Goal: Task Accomplishment & Management: Manage account settings

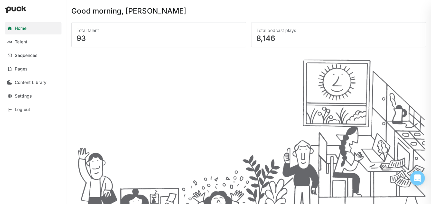
click at [214, 126] on div at bounding box center [248, 127] width 355 height 151
click at [18, 65] on link "Pages" at bounding box center [33, 69] width 57 height 12
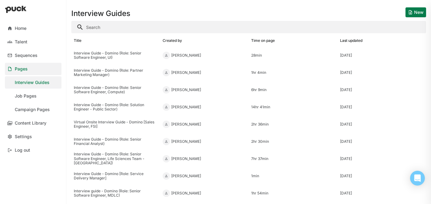
click at [201, 13] on div "Interview Guides New" at bounding box center [248, 10] width 355 height 20
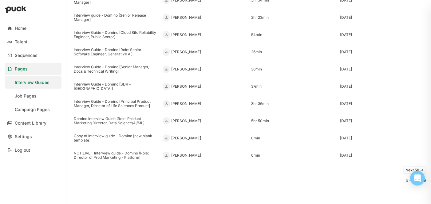
click at [168, 187] on div "Next 50 -> 0 - 50 of 58" at bounding box center [248, 184] width 355 height 40
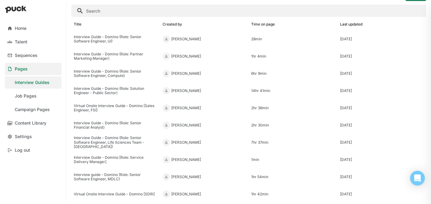
scroll to position [0, 0]
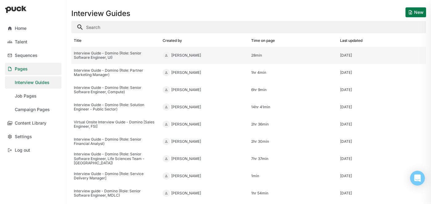
click at [133, 53] on div "Interview Guide - Domino (Role: Senior Software Engineer, UI)" at bounding box center [116, 55] width 84 height 9
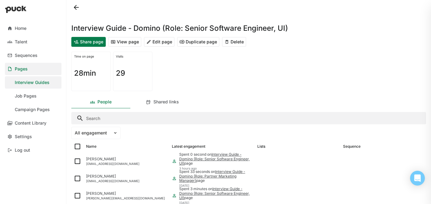
click at [191, 40] on button "Duplicate page" at bounding box center [198, 42] width 42 height 10
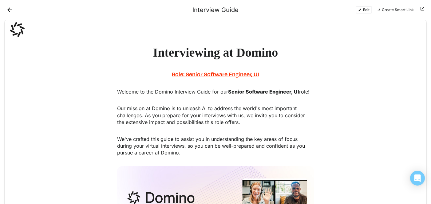
click at [369, 11] on button "Edit" at bounding box center [363, 9] width 16 height 7
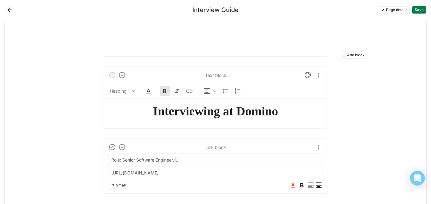
click at [388, 8] on button "Page details" at bounding box center [394, 9] width 31 height 7
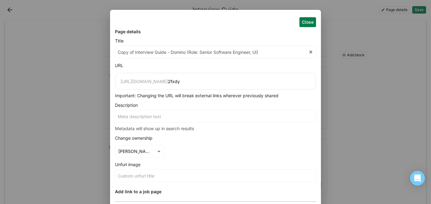
drag, startPoint x: 134, startPoint y: 53, endPoint x: 107, endPoint y: 53, distance: 27.0
click at [107, 53] on div "Close Page details Title Copy of Interview Guide - Domino (Role: Senior Softwar…" at bounding box center [215, 102] width 431 height 204
type input "Interview Guide - Domino (Role: Senior Software Engineer, UI)"
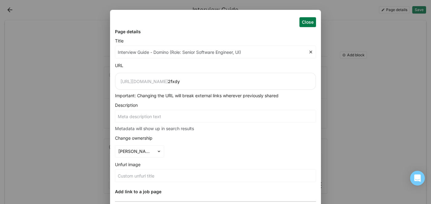
type input "Interview Guide - Domino (Role: Senior Software Engineer, UI)"
drag, startPoint x: 242, startPoint y: 53, endPoint x: 264, endPoint y: 53, distance: 22.4
click at [242, 53] on input "Interview Guide - Domino (Role: Senior Software Engineer, UI)" at bounding box center [211, 52] width 193 height 12
type input "Interview Guide - Domino (Role: Senior Software Engineer, [GEOGRAPHIC_DATA])"
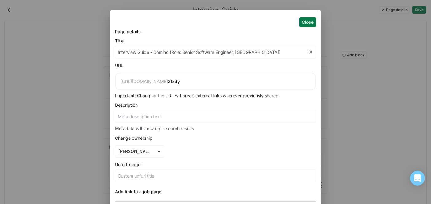
type input "Interview Guide - Domino (Role: Senior Software Engineer, )"
type input "Interview Guide - Domino (Role: Senior Software Engineer,)"
type input "Interview Guide - Domino (Role: Senior Software Engineer, )"
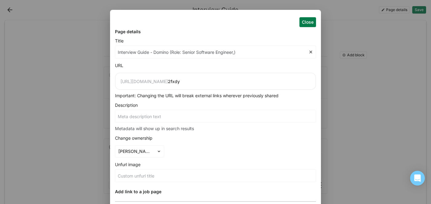
type input "Interview Guide - Domino (Role: Senior Software Engineer, )"
type input "Interview Guide - Domino (Role: Senior Software Engineer, P)"
type input "Interview Guide - Domino (Role: Senior Software Engineer, Pl)"
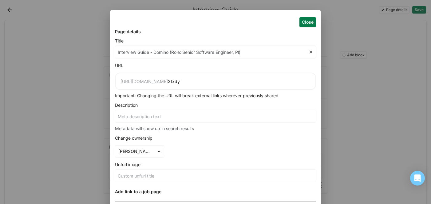
type input "Interview Guide - Domino (Role: Senior Software Engineer, Pla)"
type input "Interview Guide - Domino (Role: Senior Software Engineer, Plat)"
type input "Interview Guide - Domino (Role: Senior Software Engineer, Platf)"
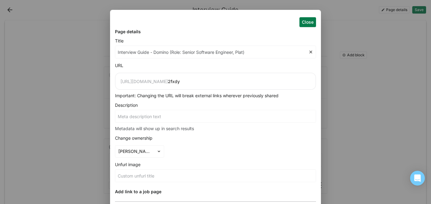
type input "Interview Guide - Domino (Role: Senior Software Engineer, Platf)"
type input "Interview Guide - Domino (Role: Senior Software Engineer, Platfo)"
type input "Interview Guide - Domino (Role: Senior Software Engineer, Platfor)"
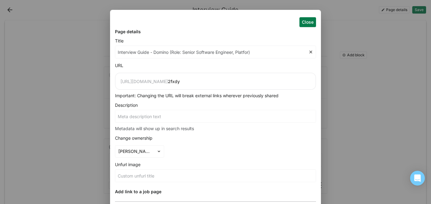
type input "Interview Guide - Domino (Role: Senior Software Engineer, Platform)"
type input "Interview Guide - Domino (Role: Senior Software Engineer, Platform )"
type input "Interview Guide - Domino (Role: Senior Software Engineer, Platform S)"
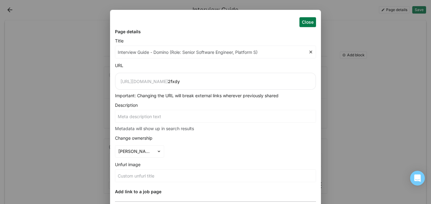
type input "Interview Guide - Domino (Role: Senior Software Engineer, Platform S)"
type input "Interview Guide - Domino (Role: Senior Software Engineer, Platform Se)"
type input "Interview Guide - Domino (Role: Senior Software Engineer, Platform Ser)"
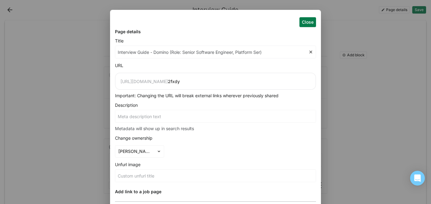
type input "Interview Guide - Domino (Role: Senior Software Engineer, Platform Serv)"
type input "Interview Guide - Domino (Role: Senior Software Engineer, Platform Servi)"
type input "Interview Guide - Domino (Role: Senior Software Engineer, Platform Servic)"
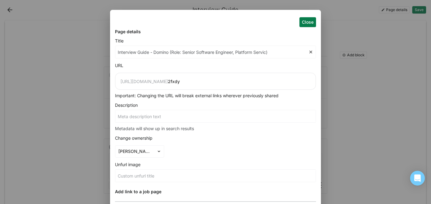
type input "Interview Guide - Domino (Role: Senior Software Engineer, Platform Servic)"
type input "Interview Guide - Domino (Role: Senior Software Engineer, Platform Service)"
type input "Interview Guide - Domino (Role: Senior Software Engineer, Platform Services)"
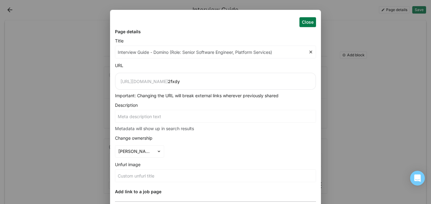
type input "Interview Guide - Domino (Role: Senior Software Engineer, Platform Services)"
click at [308, 19] on button "Close" at bounding box center [307, 22] width 17 height 10
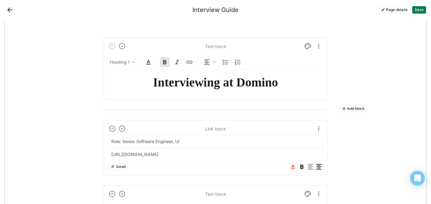
scroll to position [24, 0]
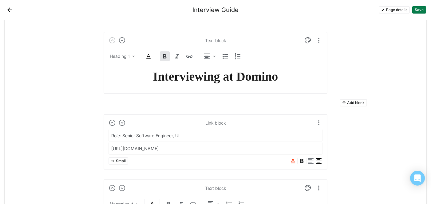
click at [190, 135] on input "Role: Senior Software Engineer, UI" at bounding box center [215, 135] width 213 height 12
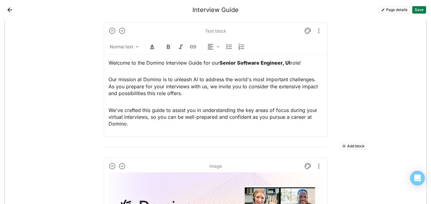
scroll to position [171, 0]
type input "Role: Senior Software Engineer, Platform Services"
click at [152, 62] on p "Welcome to the Domino Interview Guide for our Senior Software Engineer, UI role!" at bounding box center [215, 63] width 214 height 7
click at [196, 64] on p "Welcome to the Interview Guide for our Senior Software Engineer, UI role!" at bounding box center [215, 63] width 214 height 7
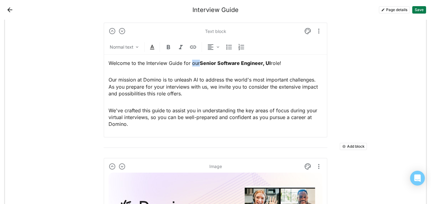
click at [196, 64] on p "Welcome to the Interview Guide for our Senior Software Engineer, UI role!" at bounding box center [215, 63] width 214 height 7
click at [219, 94] on p "Our mission at Domino is to unleash AI to address the world's most important ch…" at bounding box center [215, 86] width 214 height 21
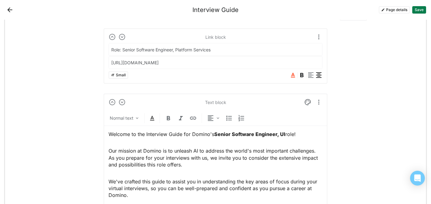
scroll to position [110, 0]
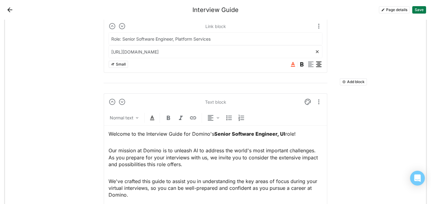
click at [179, 52] on input "[URL][DOMAIN_NAME]" at bounding box center [212, 51] width 206 height 12
paste input "75136"
type input "[URL][DOMAIN_NAME]"
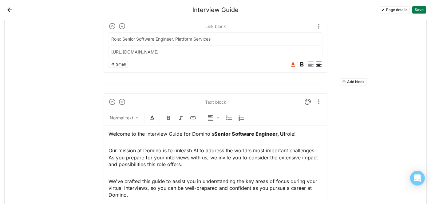
click at [417, 11] on button "Save" at bounding box center [419, 9] width 14 height 7
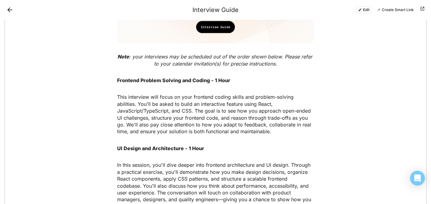
scroll to position [220, 0]
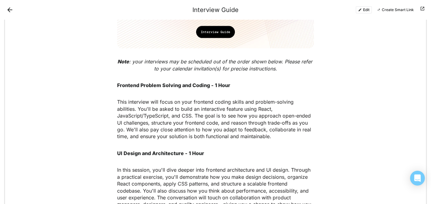
click at [367, 11] on button "Edit" at bounding box center [363, 9] width 16 height 7
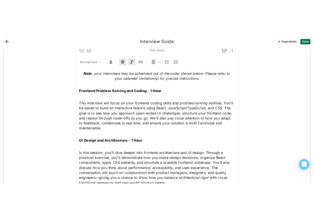
scroll to position [501, 0]
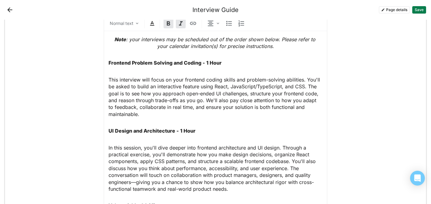
click at [157, 89] on span "This interview will focus on your frontend coding skills and problem-solving ab…" at bounding box center [214, 97] width 213 height 41
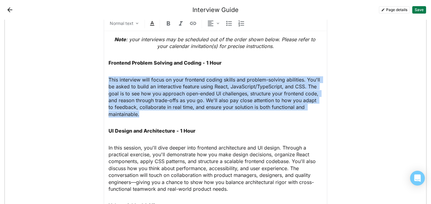
click at [157, 89] on span "This interview will focus on your frontend coding skills and problem-solving ab…" at bounding box center [214, 97] width 213 height 41
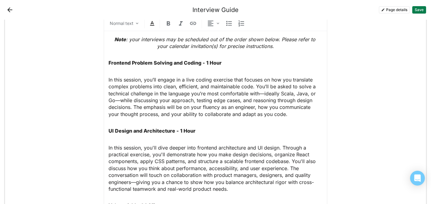
click at [122, 61] on strong "Frontend Problem Solving and Coding - 1 Hour" at bounding box center [164, 63] width 113 height 6
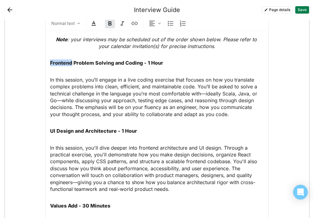
scroll to position [499, 0]
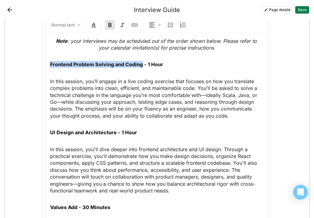
drag, startPoint x: 142, startPoint y: 65, endPoint x: 47, endPoint y: 61, distance: 95.3
click at [47, 61] on div "Text block Normal text Note : your interviews may be scheduled out of the order…" at bounding box center [157, 135] width 224 height 271
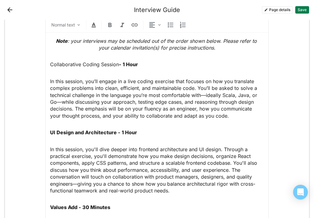
click at [99, 64] on p "Collaborative Coding Session - 1 Hour" at bounding box center [157, 64] width 214 height 7
click at [110, 22] on img at bounding box center [109, 24] width 7 height 7
click at [79, 129] on strong "UI Design and Architecture - 1 Hour" at bounding box center [93, 132] width 87 height 6
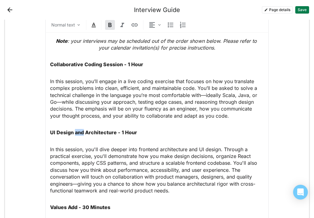
click at [79, 129] on strong "UI Design and Architecture - 1 Hour" at bounding box center [93, 132] width 87 height 6
click at [103, 135] on strong "UI Design and Architecture - 1 Hour" at bounding box center [93, 132] width 87 height 6
drag, startPoint x: 115, startPoint y: 133, endPoint x: 49, endPoint y: 132, distance: 66.7
click at [48, 132] on div "Text block Normal text Note : your interviews may be scheduled out of the order…" at bounding box center [157, 135] width 224 height 271
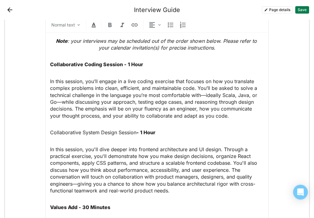
click at [115, 129] on p "Collaborative System Design Session - 1 Hour" at bounding box center [157, 132] width 214 height 7
click at [110, 25] on img at bounding box center [109, 24] width 7 height 7
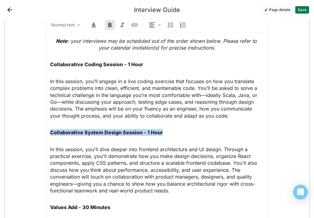
click at [108, 161] on span "In this session, you'll dive deeper into frontend architecture and UI design. T…" at bounding box center [154, 169] width 209 height 47
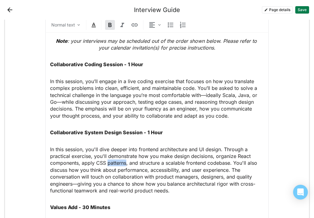
click at [108, 161] on span "In this session, you'll dive deeper into frontend architecture and UI design. T…" at bounding box center [154, 169] width 209 height 47
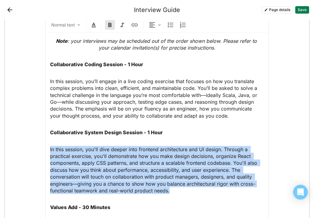
click at [108, 161] on span "In this session, you'll dive deeper into frontend architecture and UI design. T…" at bounding box center [154, 169] width 209 height 47
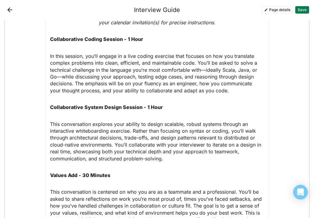
scroll to position [528, 0]
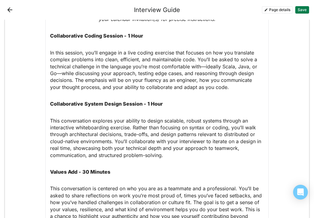
click at [61, 171] on strong "Values Add - 30 Minutes" at bounding box center [80, 171] width 60 height 6
click at [184, 156] on p "This conversation explores your ability to design scalable, robust systems thro…" at bounding box center [157, 137] width 214 height 41
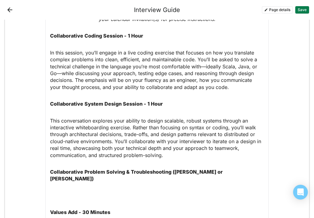
drag, startPoint x: 262, startPoint y: 171, endPoint x: 169, endPoint y: 170, distance: 93.7
click at [169, 170] on p "Collaborative Problem Solving & Troubleshooting ([PERSON_NAME] or [PERSON_NAME])" at bounding box center [157, 175] width 214 height 14
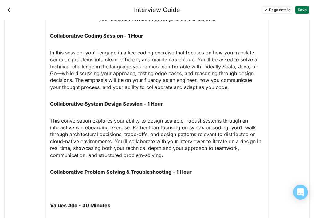
click at [74, 188] on p at bounding box center [157, 188] width 214 height 7
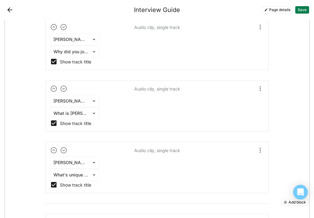
scroll to position [1471, 0]
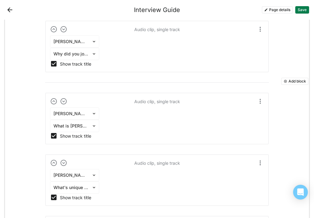
click at [292, 81] on button "Add block" at bounding box center [294, 80] width 27 height 7
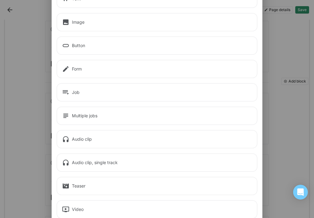
scroll to position [52, 0]
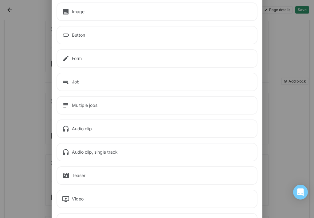
click at [92, 148] on div "Audio clip, single track" at bounding box center [157, 152] width 201 height 18
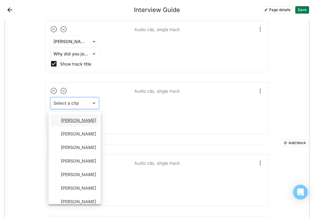
click at [74, 103] on div at bounding box center [70, 103] width 35 height 6
click at [77, 146] on div "[PERSON_NAME]" at bounding box center [78, 147] width 35 height 5
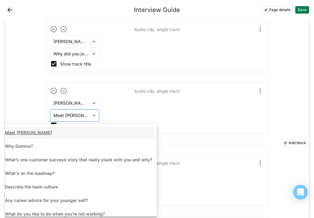
click at [80, 117] on div at bounding box center [70, 115] width 35 height 6
click at [62, 186] on div "Describe the team culture" at bounding box center [74, 186] width 159 height 12
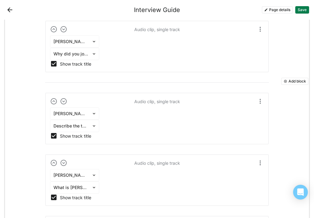
click at [306, 8] on button "Save" at bounding box center [302, 9] width 14 height 7
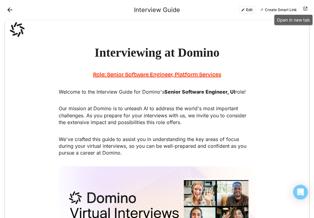
click at [303, 9] on button at bounding box center [305, 9] width 7 height 7
click at [252, 8] on button "Edit" at bounding box center [247, 9] width 16 height 7
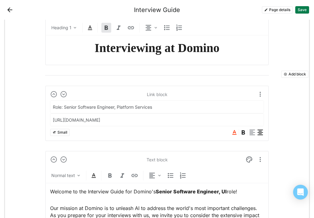
scroll to position [60, 0]
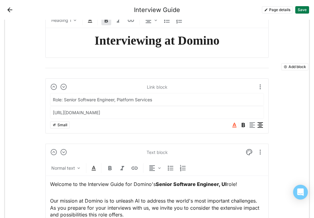
click at [226, 182] on p "Welcome to the Interview Guide for Domino's Senior Software Engineer, UI role!" at bounding box center [157, 183] width 214 height 7
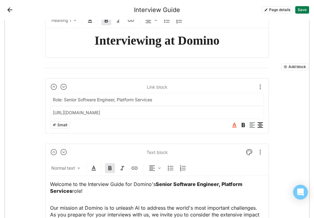
click at [306, 9] on button "Save" at bounding box center [302, 9] width 14 height 7
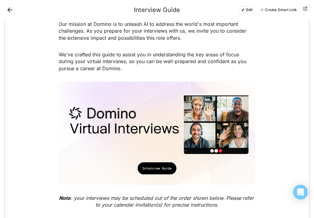
scroll to position [0, 0]
